Goal: Find specific page/section: Find specific page/section

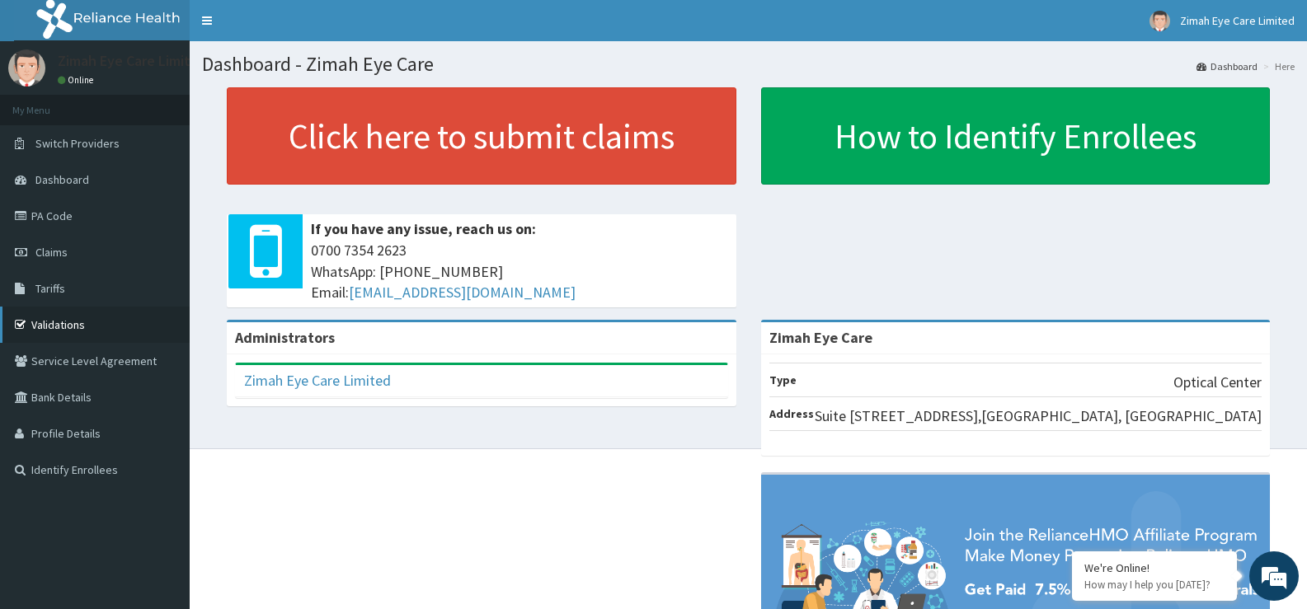
click at [59, 328] on link "Validations" at bounding box center [95, 325] width 190 height 36
click at [81, 321] on link "Validations" at bounding box center [95, 325] width 190 height 36
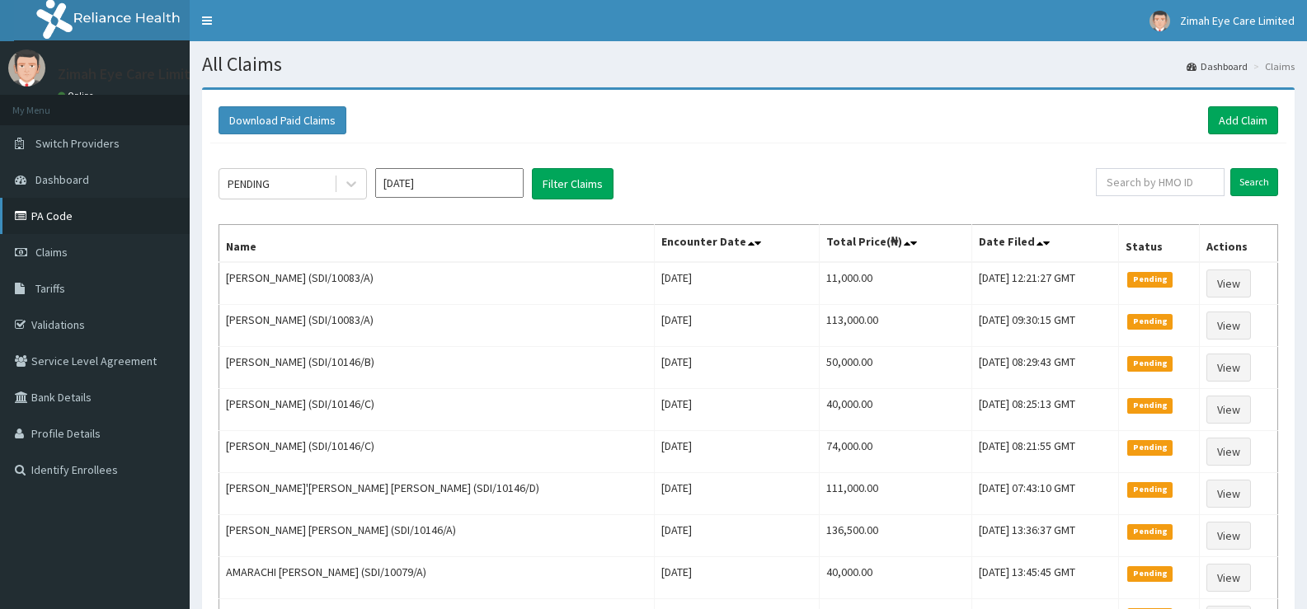
click at [40, 212] on link "PA Code" at bounding box center [95, 216] width 190 height 36
